Goal: Information Seeking & Learning: Stay updated

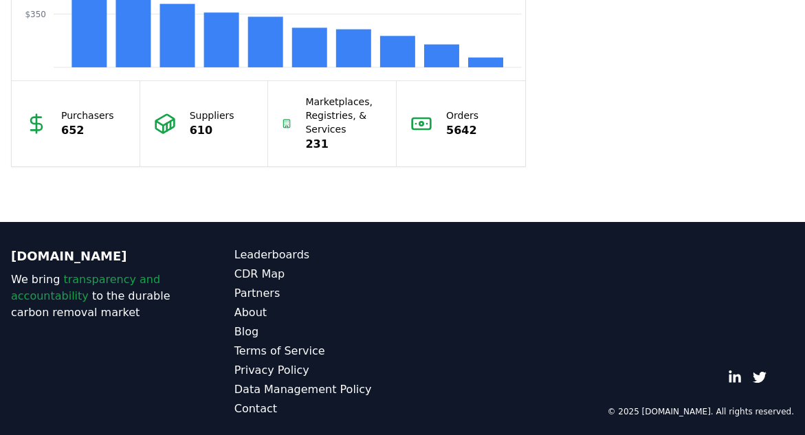
scroll to position [1365, 0]
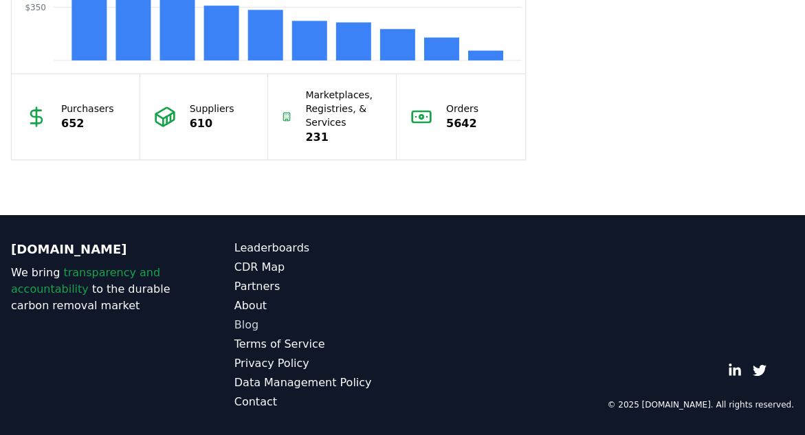
click at [249, 326] on link "Blog" at bounding box center [318, 325] width 168 height 16
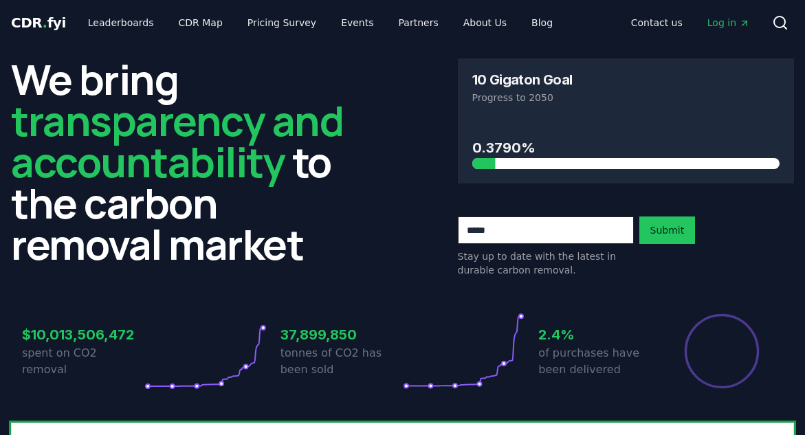
scroll to position [0, 0]
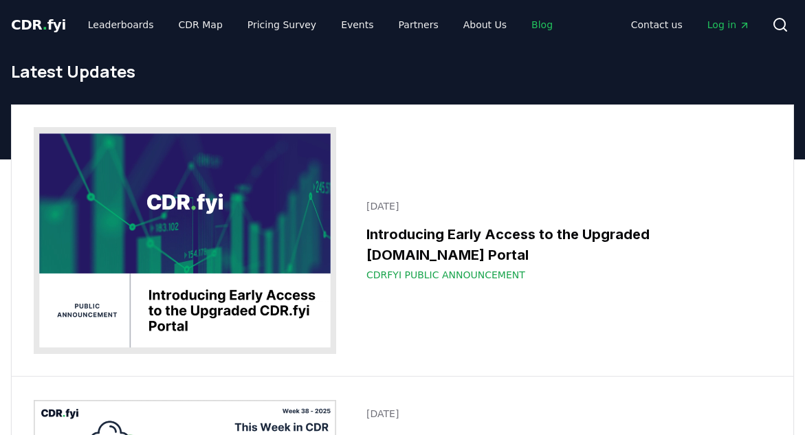
click at [520, 29] on link "Blog" at bounding box center [541, 24] width 43 height 25
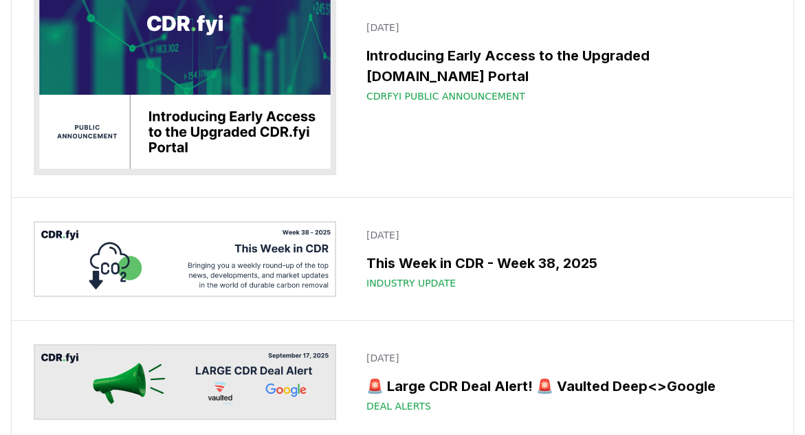
scroll to position [206, 0]
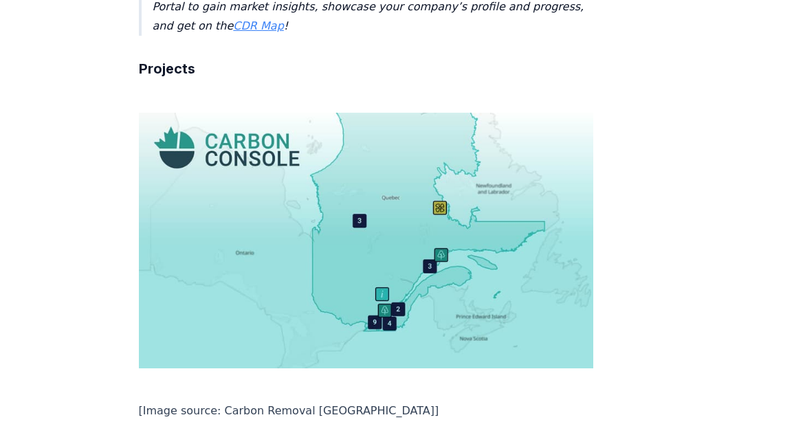
scroll to position [1718, 0]
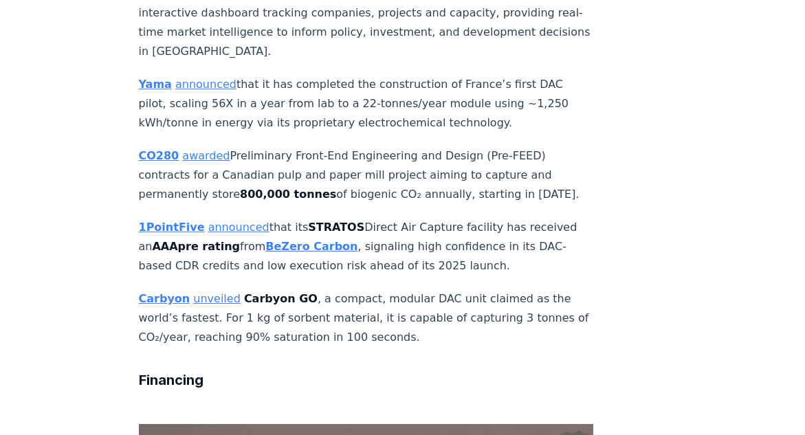
scroll to position [2199, 0]
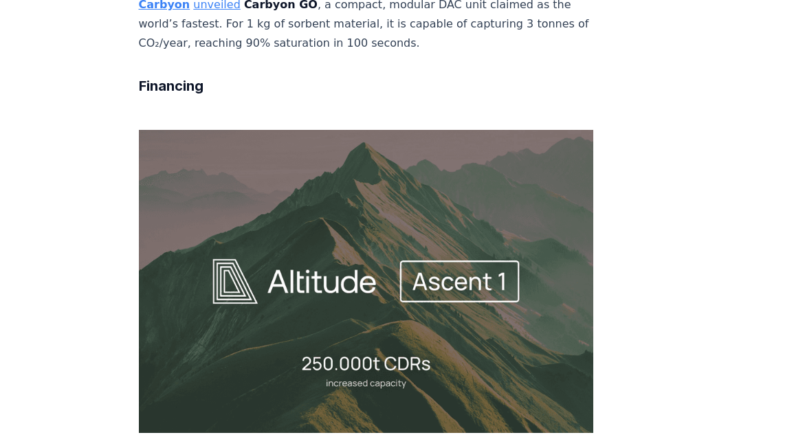
click at [563, 291] on article "September 19, 2025 This Week in CDR - Week 38, 2025 We are back with another ed…" at bounding box center [403, 282] width 528 height 5412
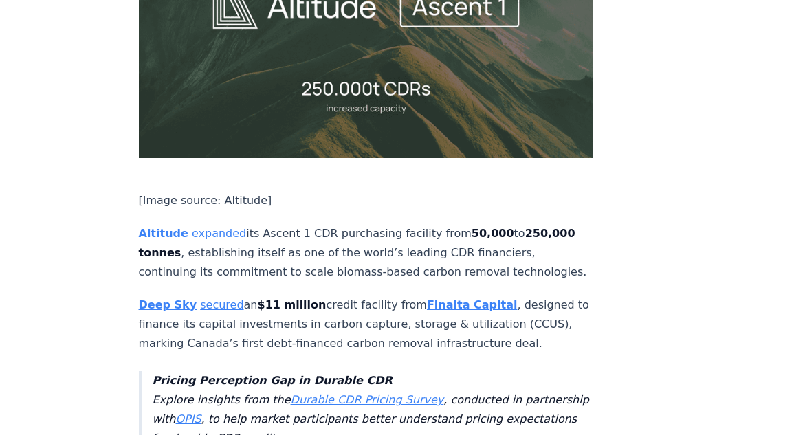
click at [563, 291] on article "September 19, 2025 This Week in CDR - Week 38, 2025 We are back with another ed…" at bounding box center [403, 7] width 528 height 5412
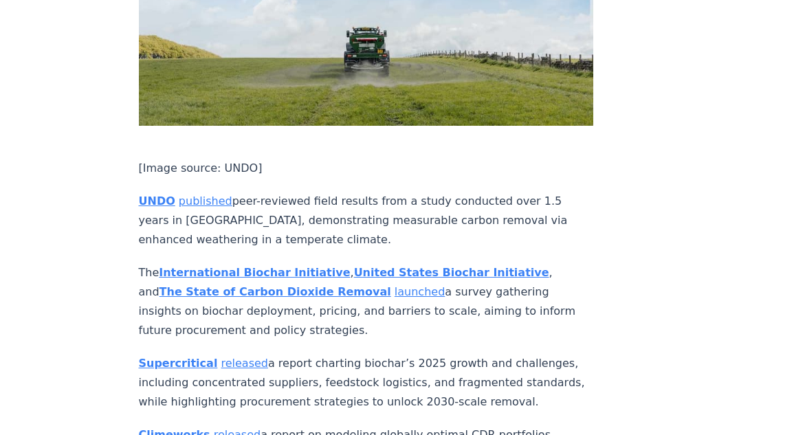
scroll to position [3985, 0]
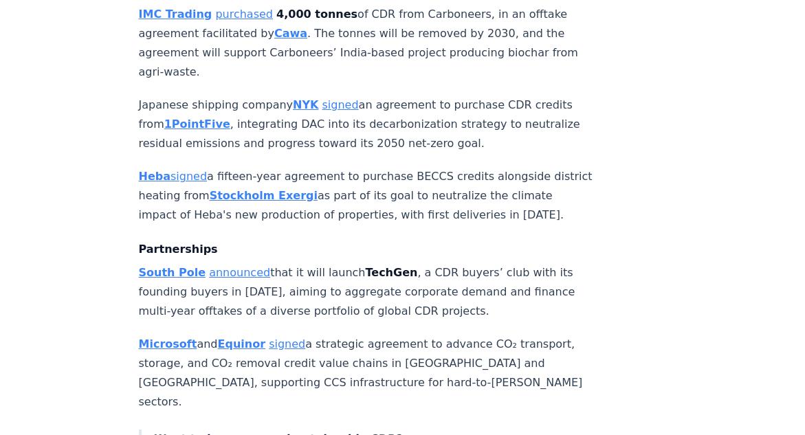
scroll to position [0, 0]
